Goal: Navigation & Orientation: Go to known website

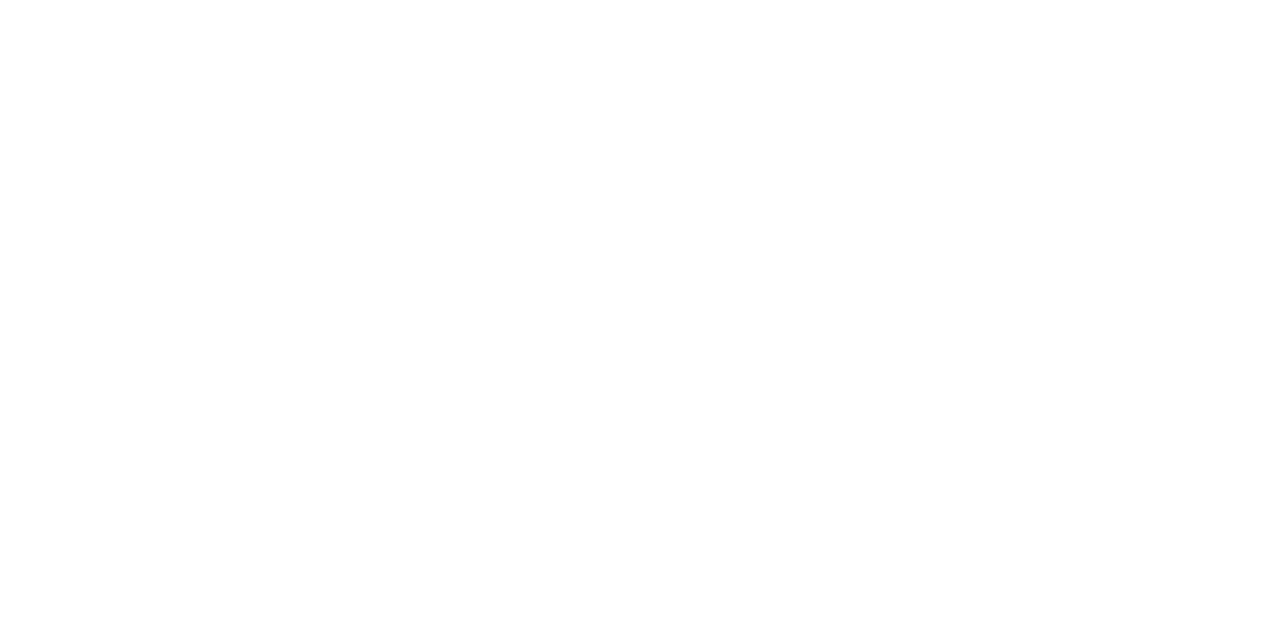
click at [464, 176] on div at bounding box center [636, 313] width 1272 height 627
click at [329, 167] on div at bounding box center [636, 313] width 1272 height 627
